Goal: Contribute content: Add original content to the website for others to see

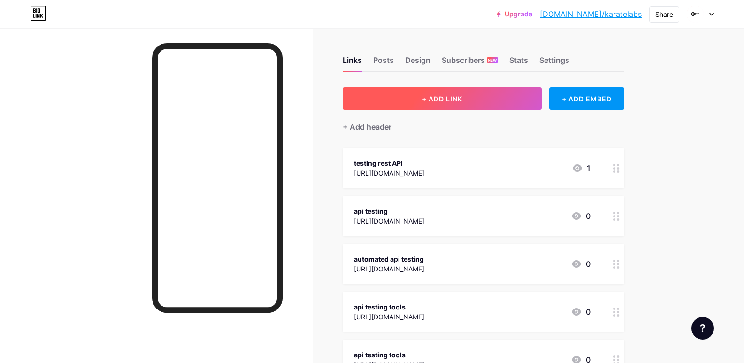
click at [433, 100] on span "+ ADD LINK" at bounding box center [442, 99] width 40 height 8
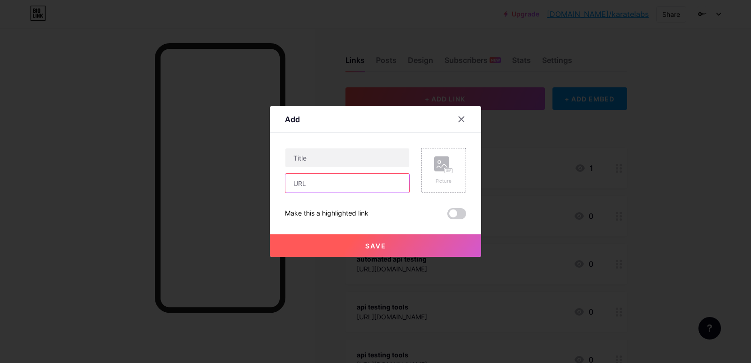
click at [312, 182] on input "text" at bounding box center [347, 183] width 124 height 19
paste input "[URL][DOMAIN_NAME]"
type input "[URL][DOMAIN_NAME]"
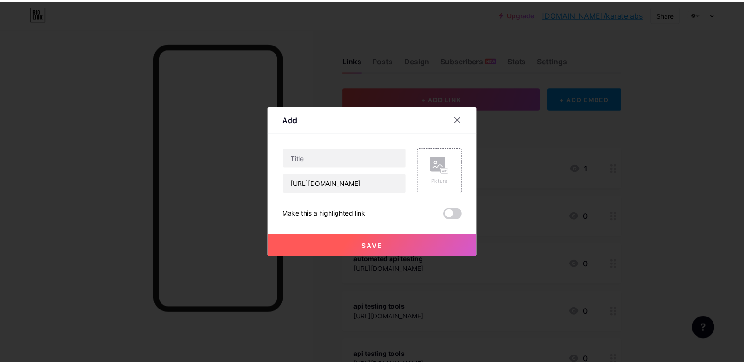
scroll to position [0, 0]
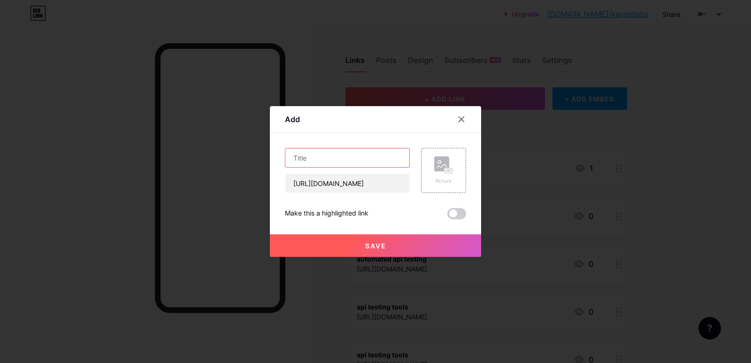
click at [294, 154] on input "text" at bounding box center [347, 157] width 124 height 19
paste input "Parallel testing"
type input "Parallel testing"
click at [380, 245] on span "Save" at bounding box center [375, 246] width 21 height 8
